Goal: Book appointment/travel/reservation

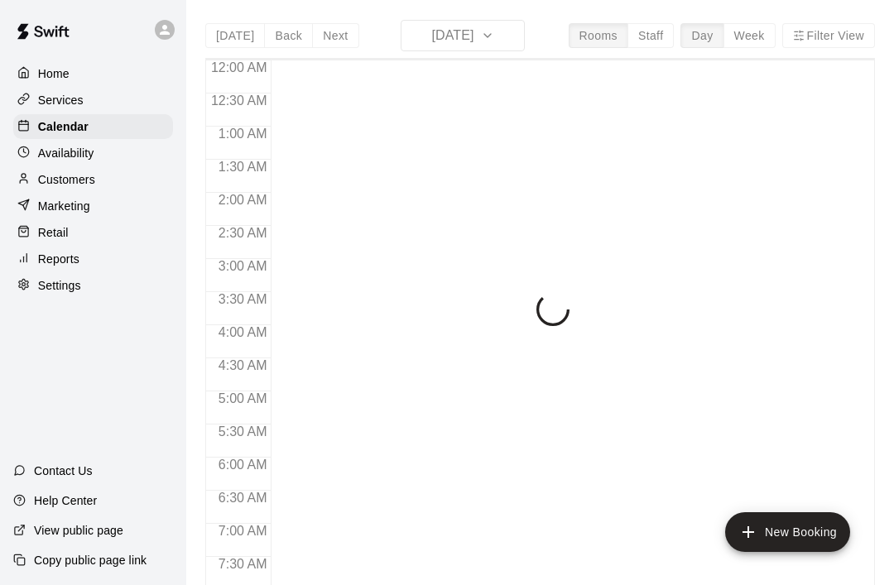
scroll to position [993, 0]
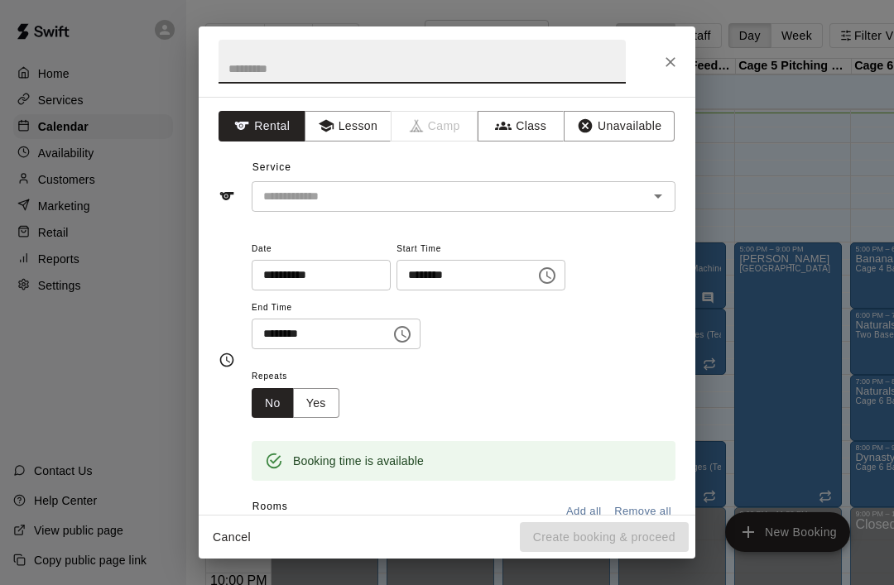
click at [665, 60] on icon "Close" at bounding box center [670, 62] width 17 height 17
click at [242, 57] on input "text" at bounding box center [421, 62] width 407 height 44
type input "*******"
click at [416, 204] on input "text" at bounding box center [439, 196] width 365 height 21
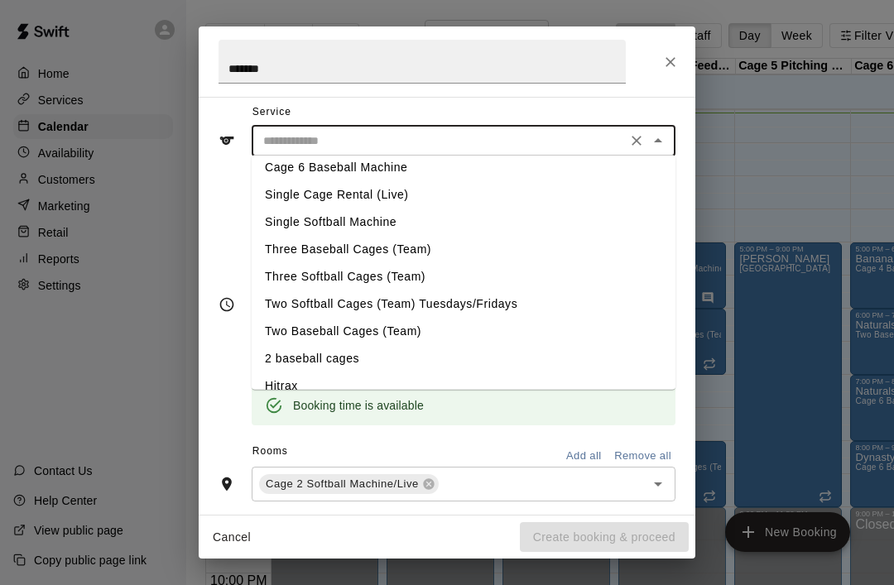
scroll to position [93, 0]
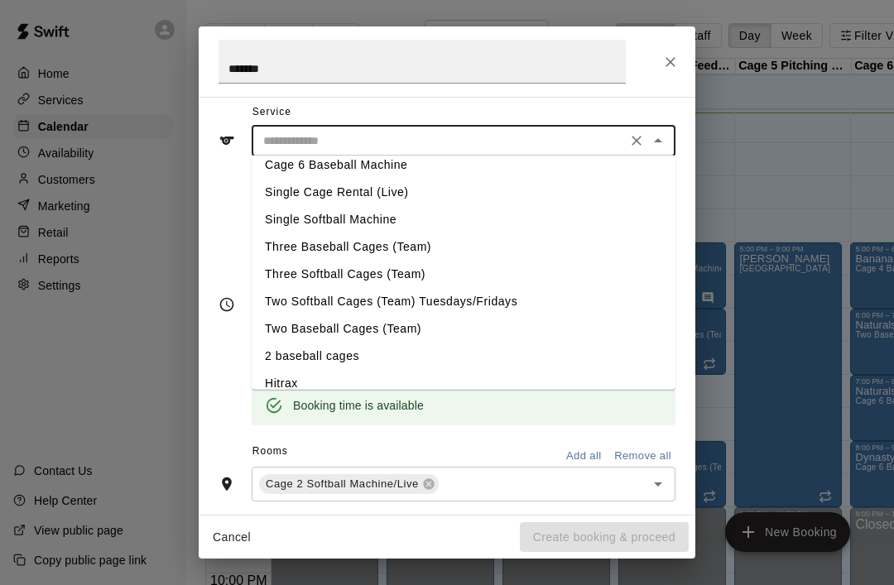
click at [364, 188] on li "Single Cage Rental (Live)" at bounding box center [464, 192] width 424 height 27
type input "**********"
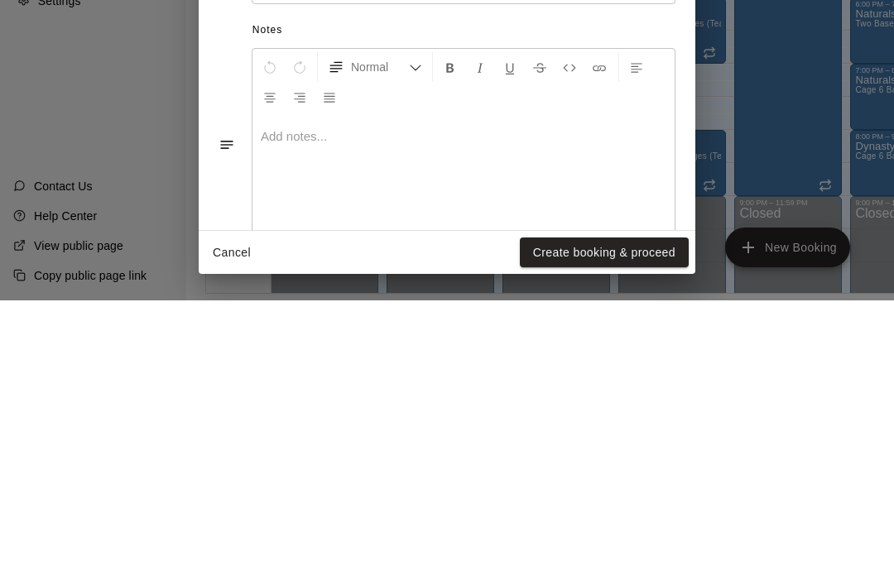
scroll to position [79, 0]
click at [590, 522] on button "Create booking & proceed" at bounding box center [604, 537] width 169 height 31
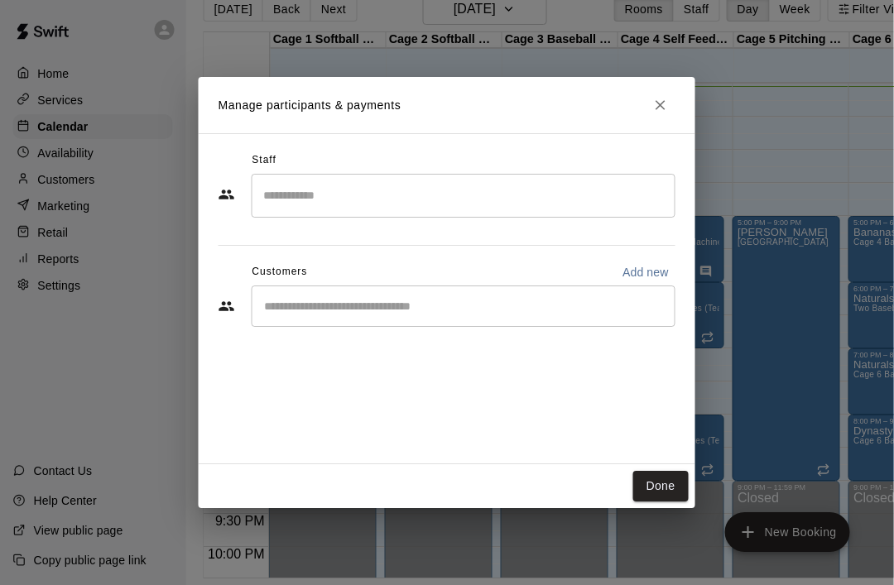
scroll to position [26, 2]
click at [656, 497] on button "Done" at bounding box center [660, 486] width 55 height 31
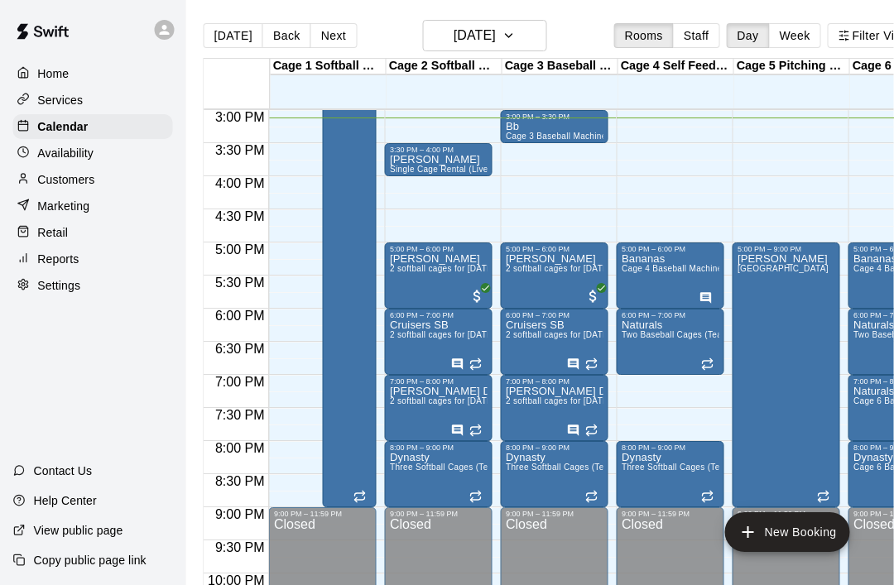
scroll to position [0, 2]
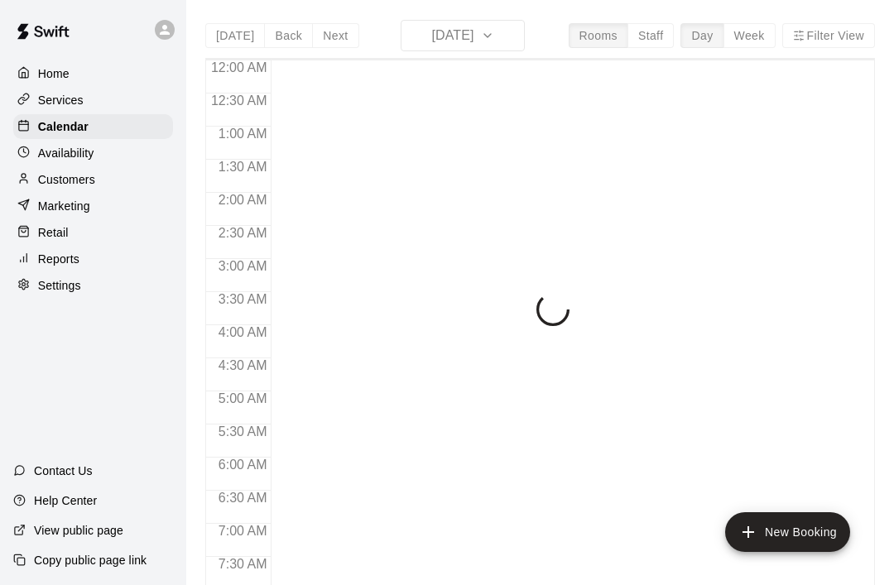
scroll to position [993, 0]
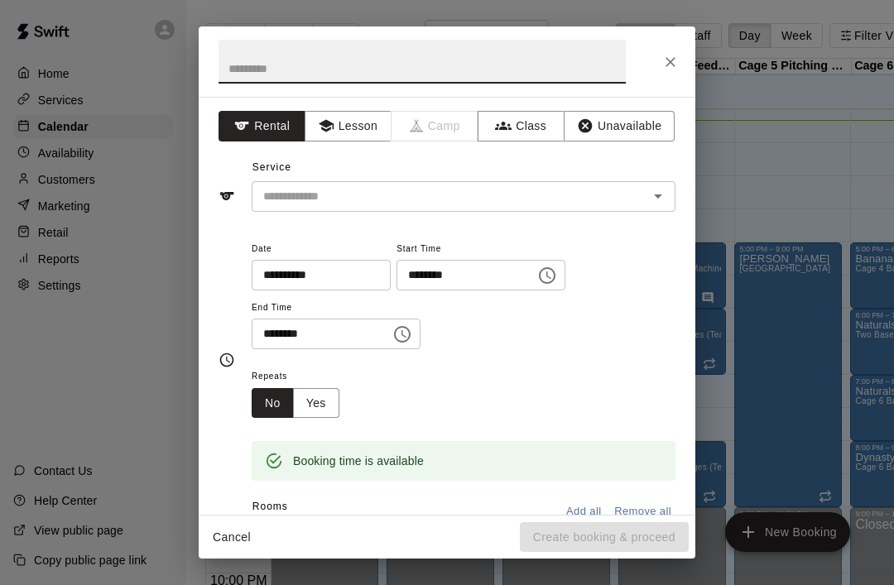
click at [237, 68] on input "text" at bounding box center [421, 62] width 407 height 44
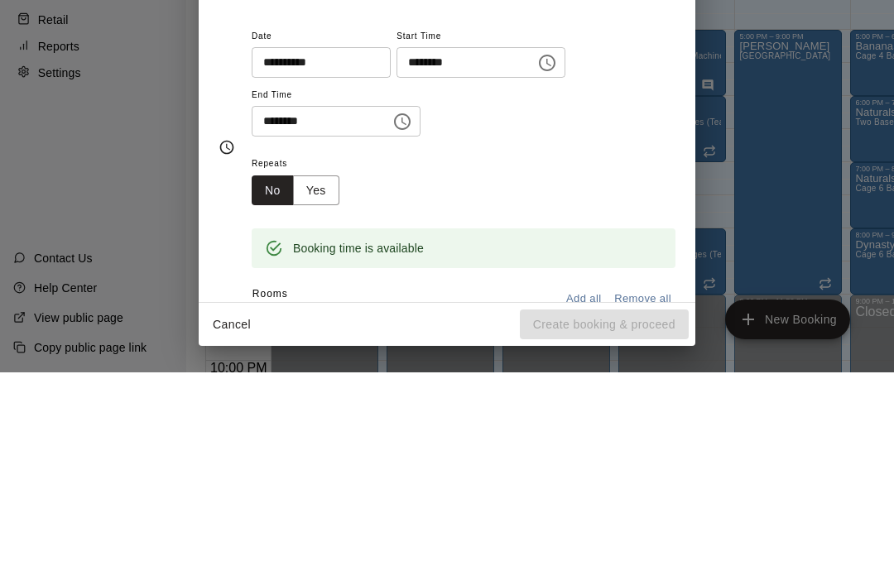
scroll to position [0, 0]
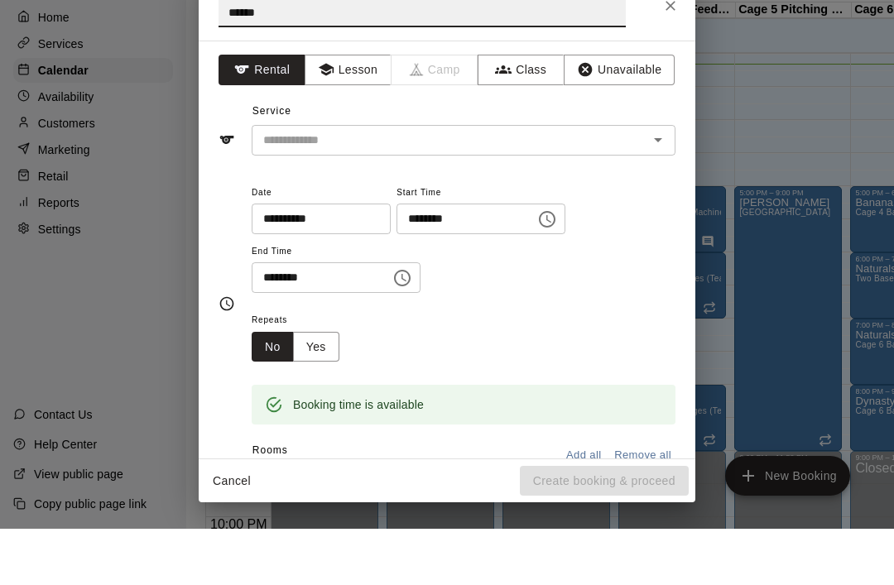
type input "*****"
click at [619, 186] on input "text" at bounding box center [439, 196] width 365 height 21
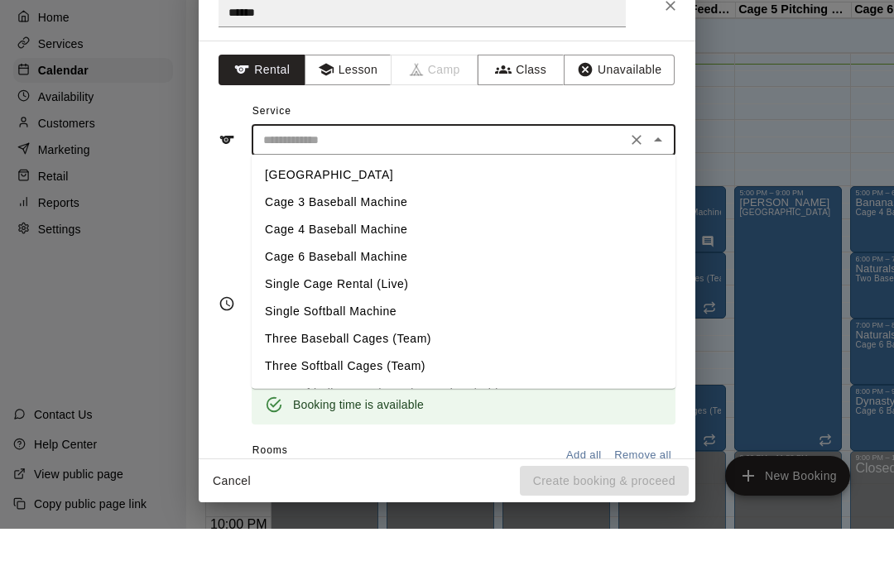
click at [274, 245] on li "Cage 3 Baseball Machine" at bounding box center [464, 258] width 424 height 27
type input "**********"
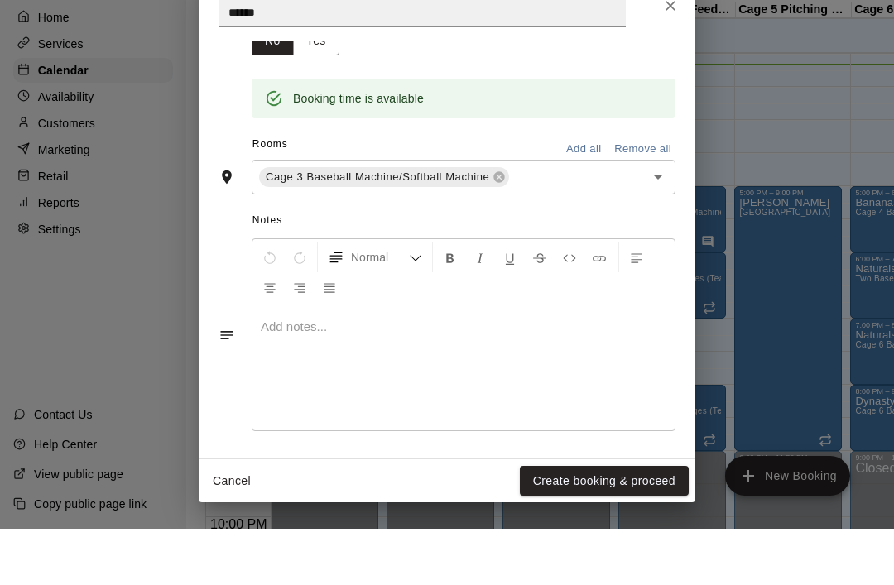
scroll to position [305, 0]
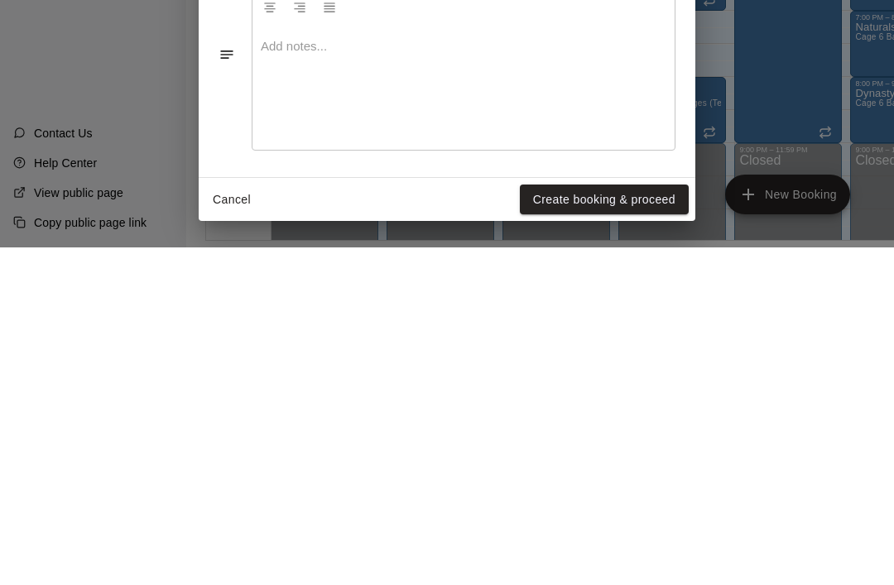
click at [623, 522] on button "Create booking & proceed" at bounding box center [604, 537] width 169 height 31
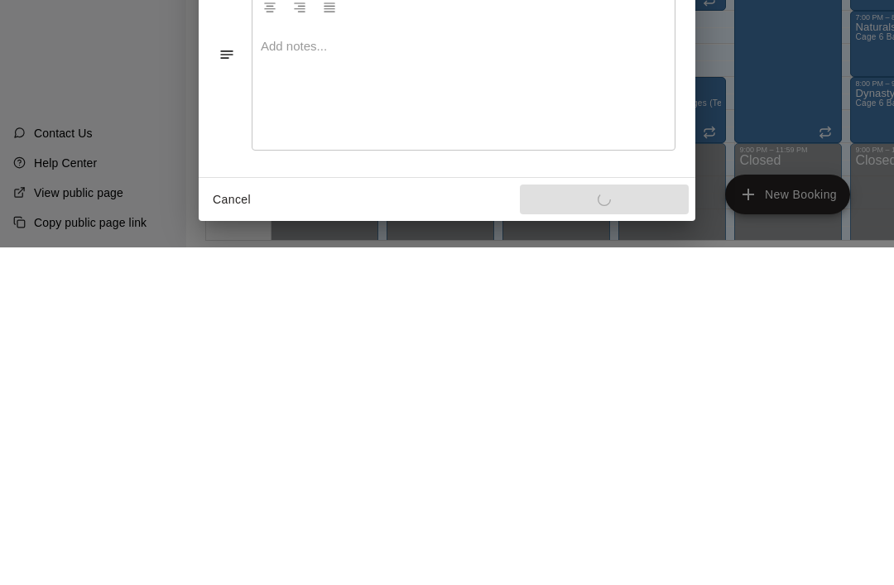
scroll to position [79, 0]
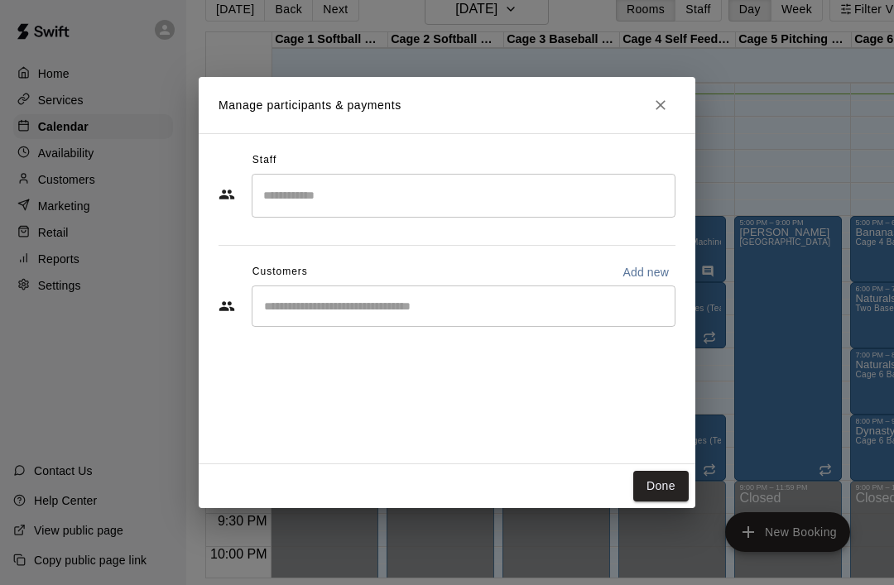
click at [672, 484] on button "Done" at bounding box center [660, 486] width 55 height 31
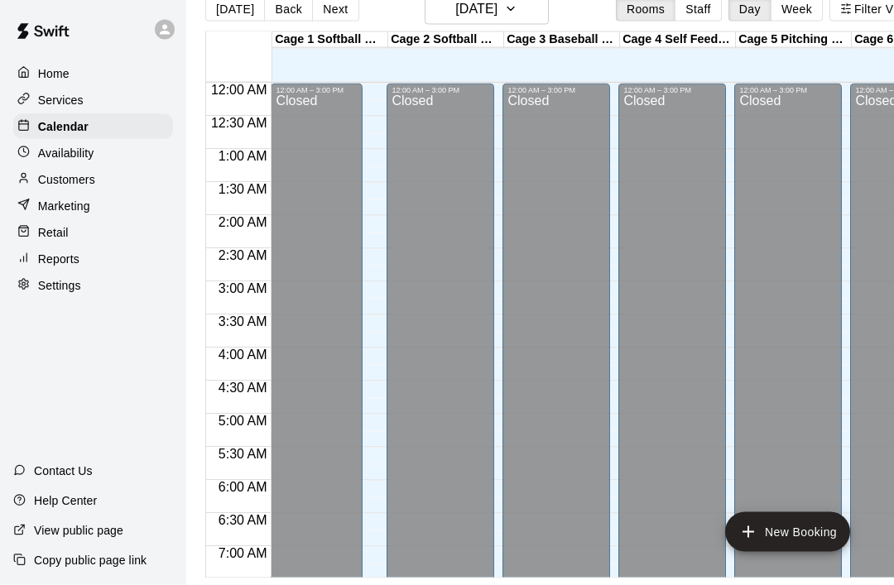
scroll to position [0, 0]
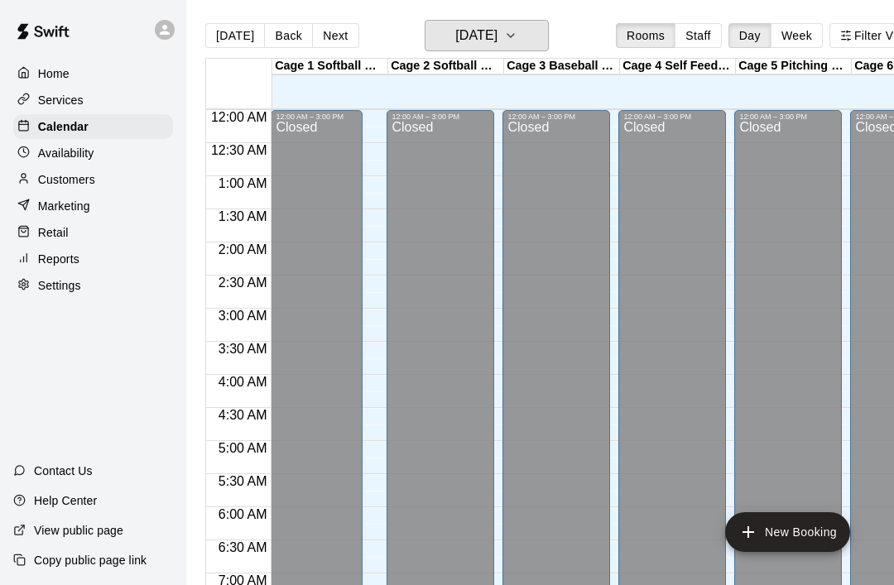
click at [522, 39] on button "[DATE]" at bounding box center [487, 35] width 124 height 31
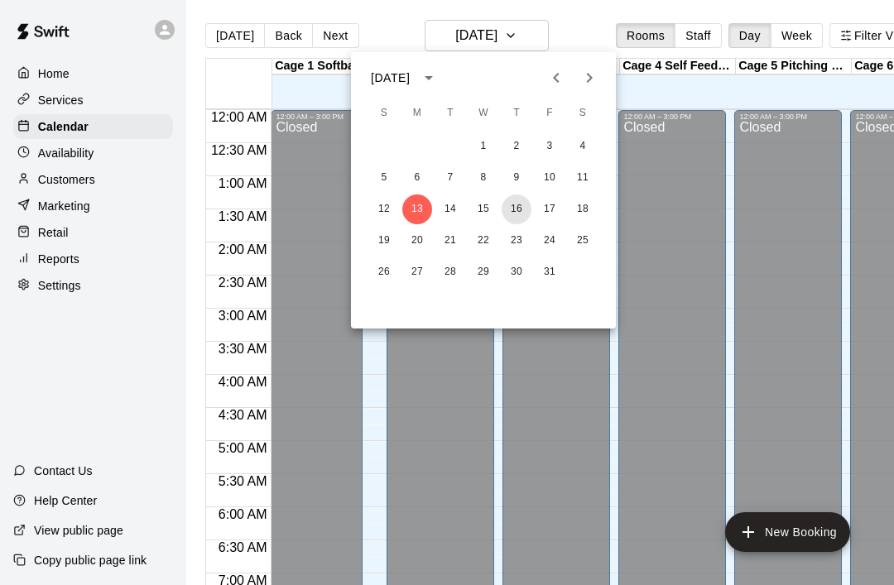
click at [511, 214] on button "16" at bounding box center [517, 209] width 30 height 30
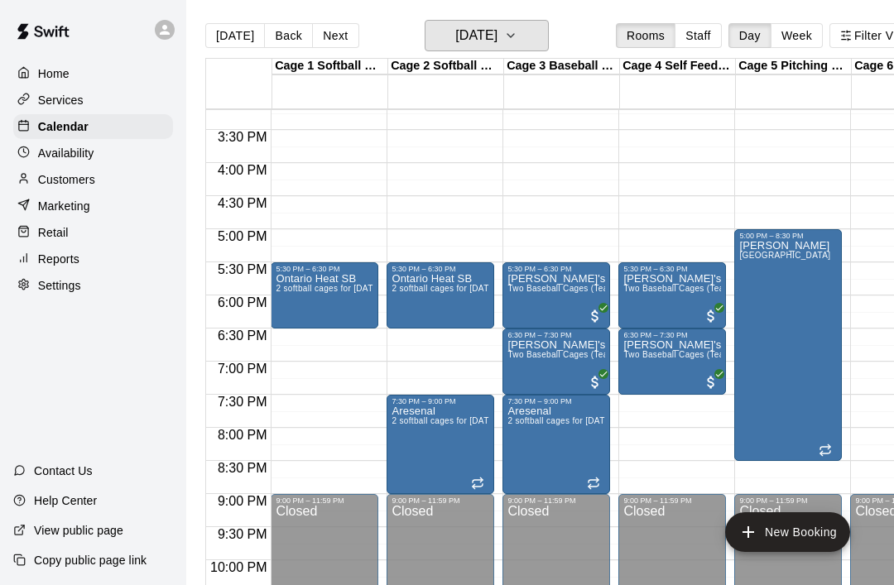
scroll to position [1006, 0]
click at [536, 46] on button "[DATE]" at bounding box center [487, 35] width 124 height 31
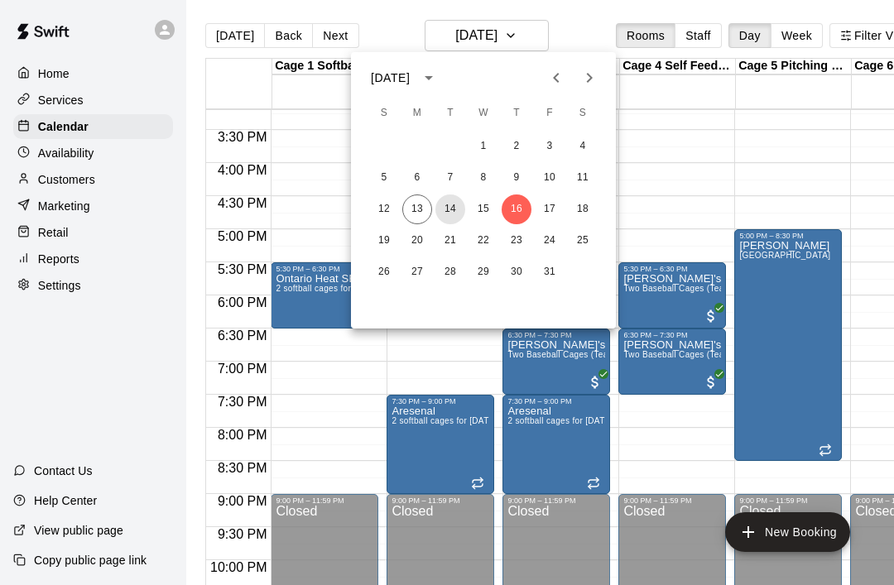
click at [451, 213] on button "14" at bounding box center [450, 209] width 30 height 30
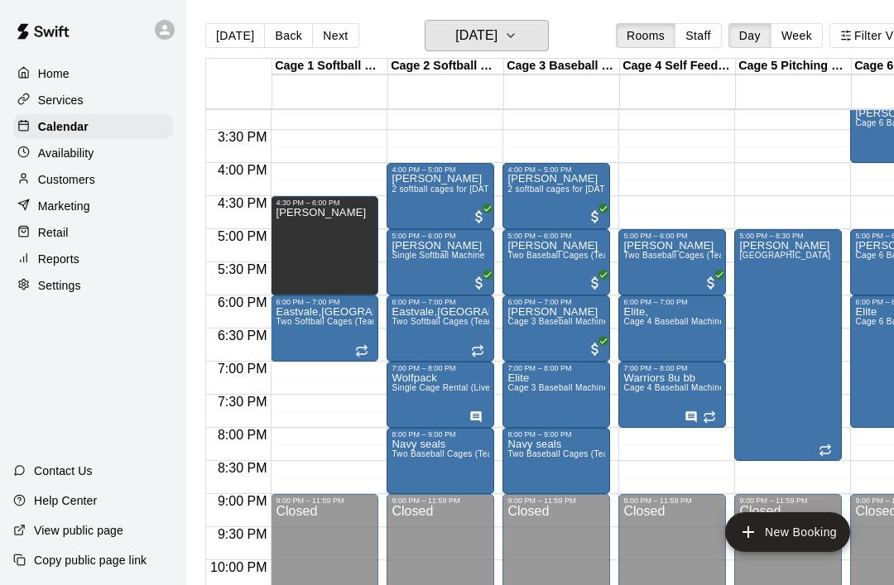
click at [535, 49] on button "[DATE]" at bounding box center [487, 35] width 124 height 31
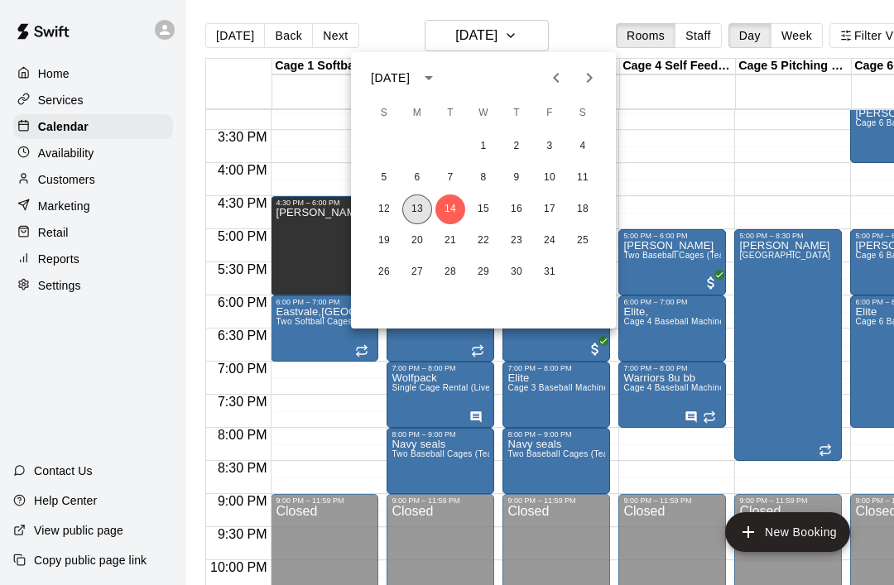
click at [412, 215] on button "13" at bounding box center [417, 209] width 30 height 30
